Goal: Find specific fact: Find specific fact

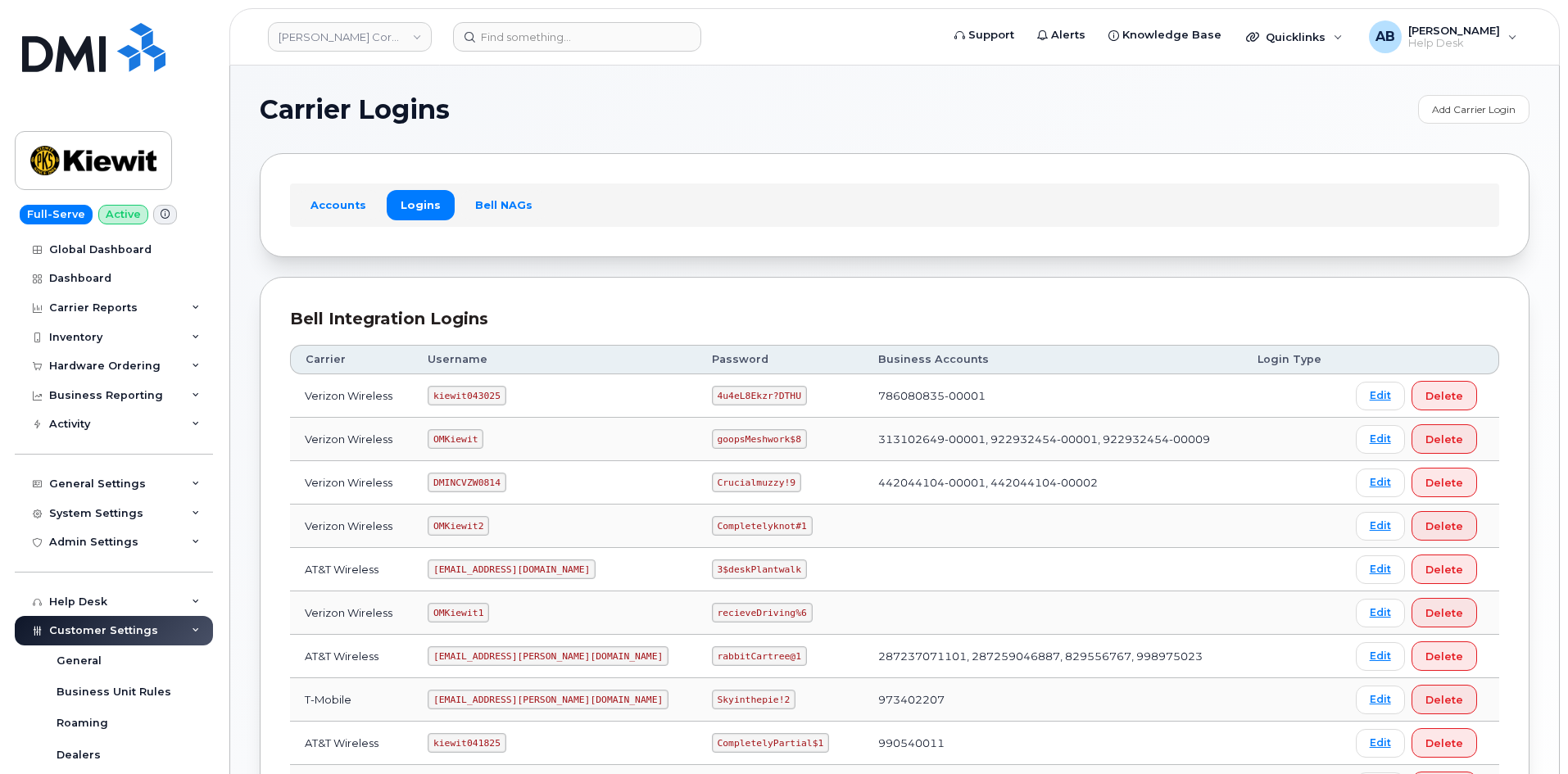
click at [466, 403] on code "kiewit043025" at bounding box center [466, 396] width 78 height 20
click at [471, 388] on code "kiewit043025" at bounding box center [466, 396] width 78 height 20
copy code "kiewit043025"
click at [712, 389] on code "4u4eL8Ekzr?DTHU" at bounding box center [759, 396] width 95 height 20
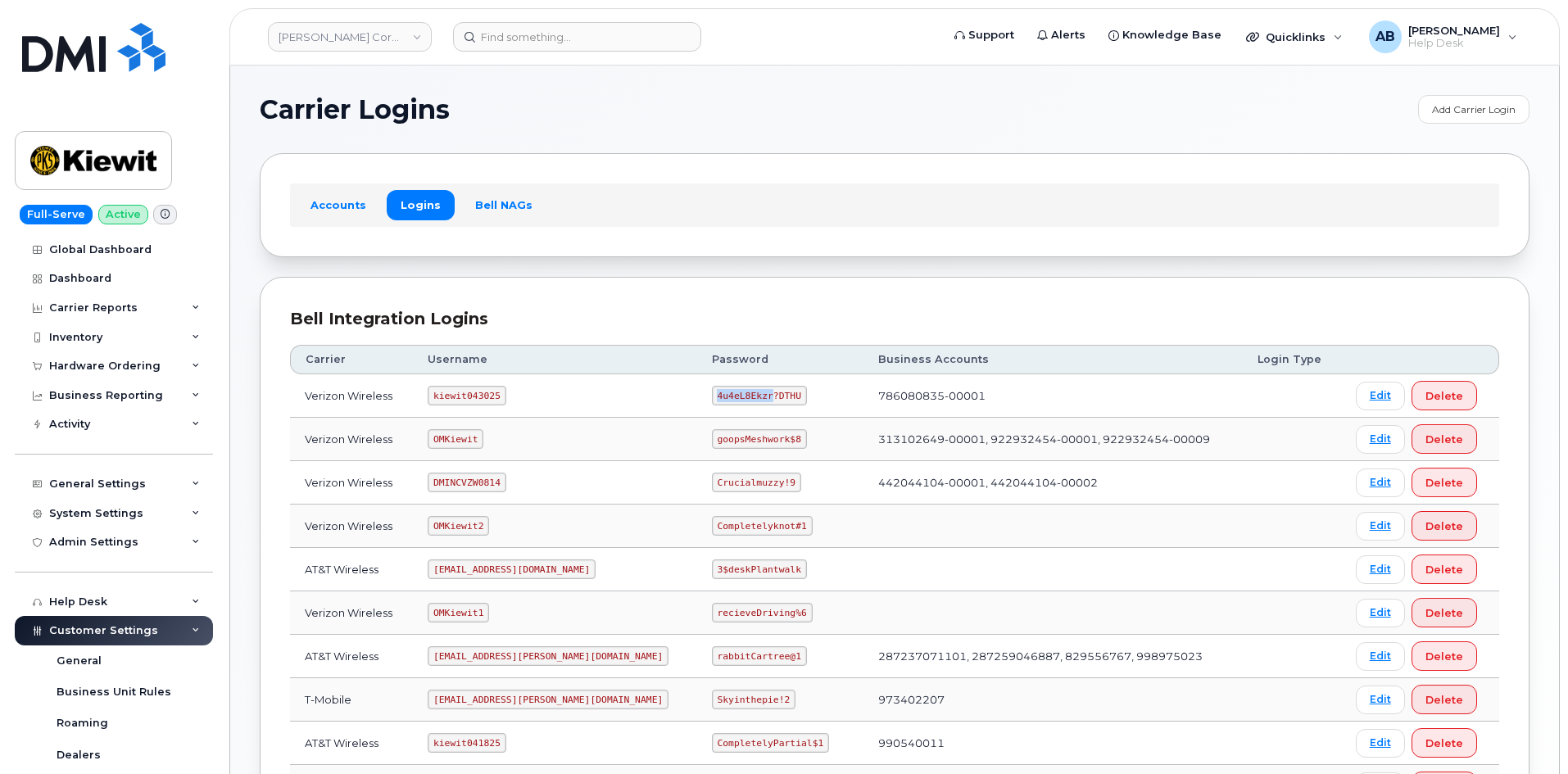
click at [712, 389] on code "4u4eL8Ekzr?DTHU" at bounding box center [759, 396] width 95 height 20
copy code "4u4eL8Ekzr?DTHU"
